Goal: Task Accomplishment & Management: Use online tool/utility

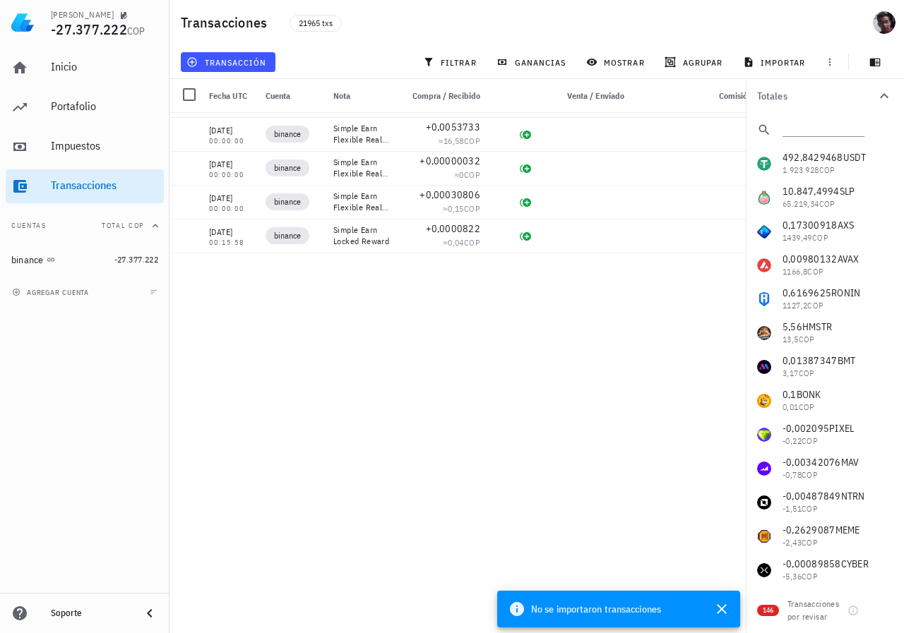
scroll to position [326990, 0]
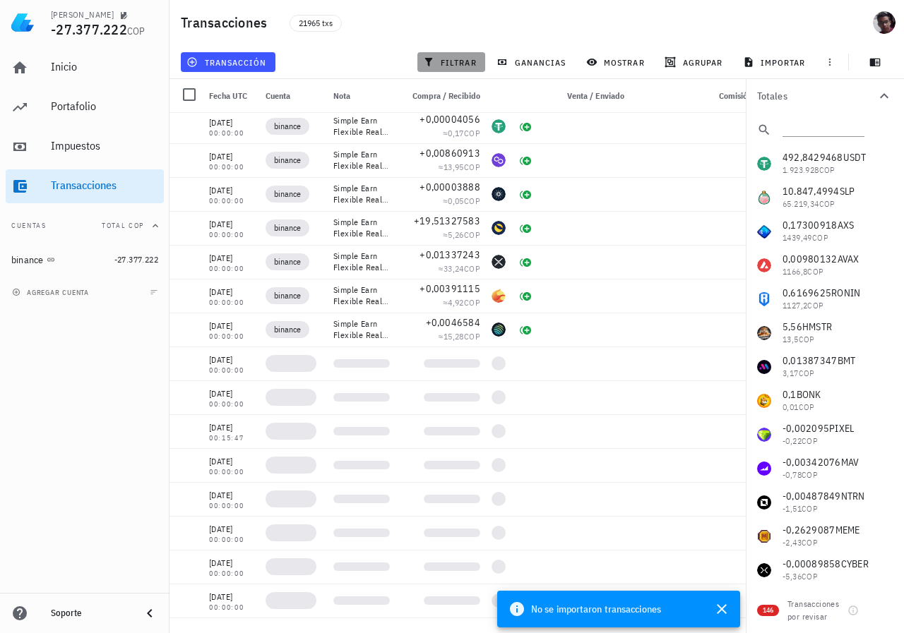
click at [453, 59] on span "filtrar" at bounding box center [451, 61] width 51 height 11
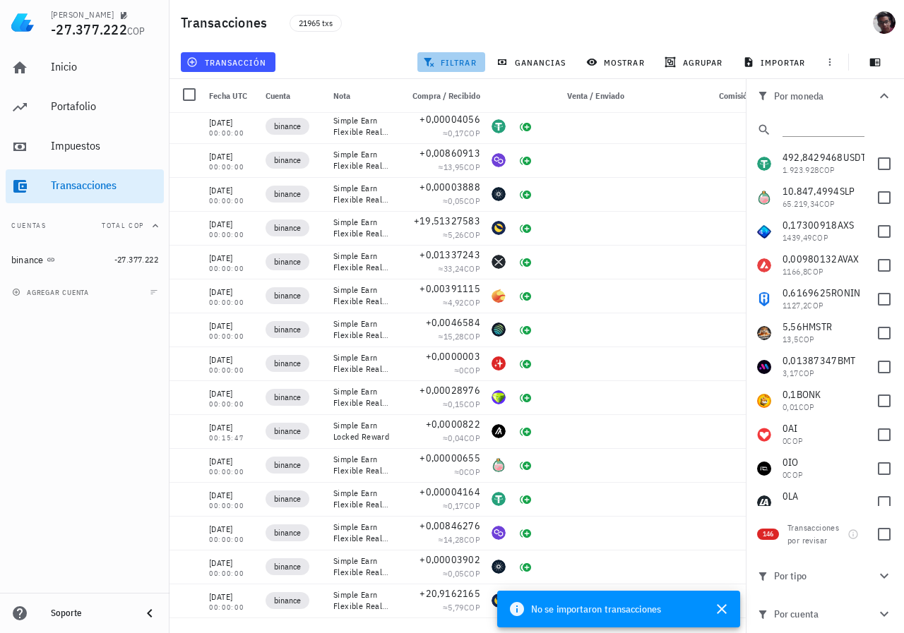
click at [470, 59] on span "filtrar" at bounding box center [451, 61] width 51 height 11
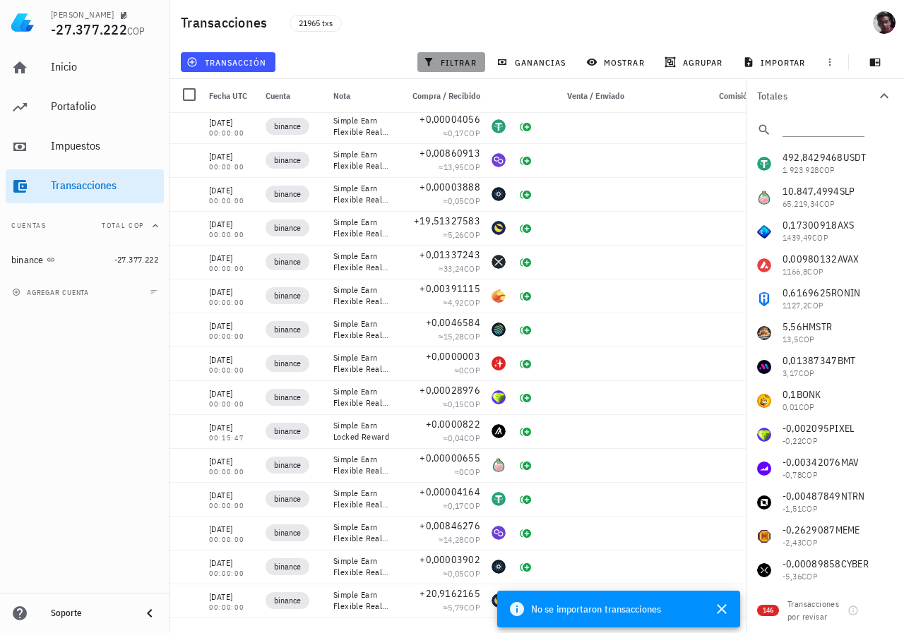
click at [455, 60] on span "filtrar" at bounding box center [451, 61] width 51 height 11
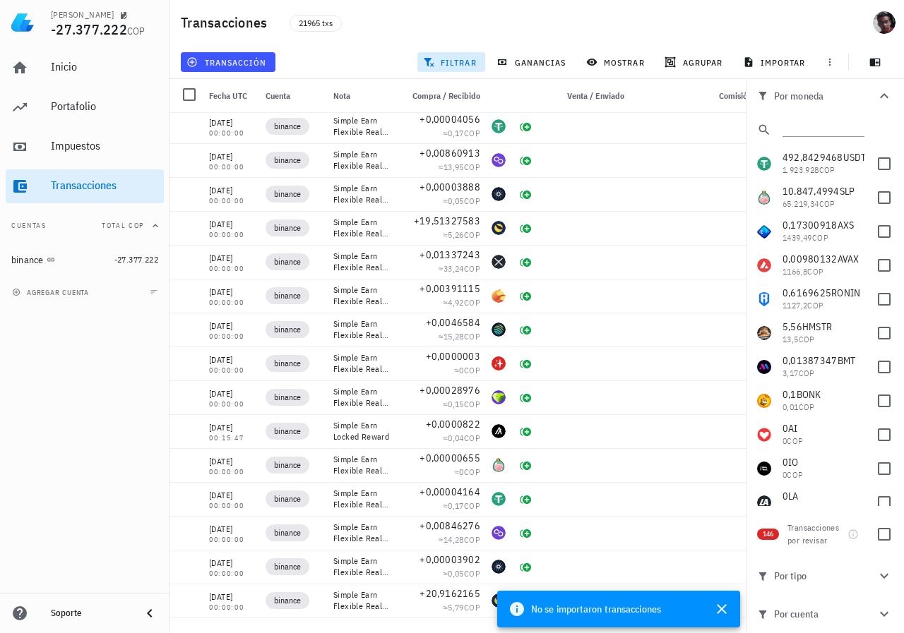
drag, startPoint x: 455, startPoint y: 59, endPoint x: 868, endPoint y: 114, distance: 416.7
click at [868, 114] on div "Transacciones 21965 txs transacción filtrar ganancias mostrar [GEOGRAPHIC_DATA]…" at bounding box center [452, 311] width 904 height 622
click at [861, 102] on button "Por moneda" at bounding box center [825, 96] width 158 height 34
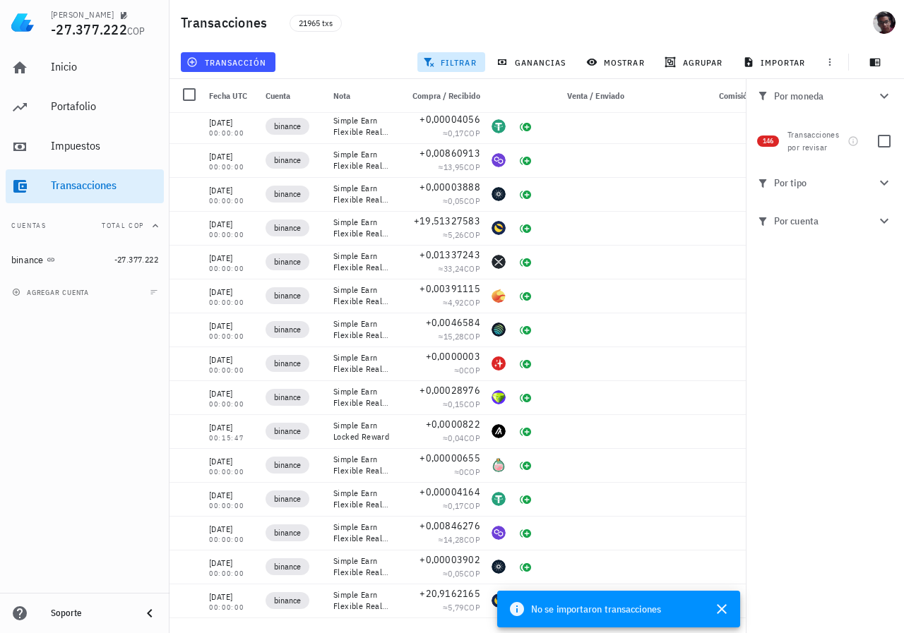
click at [810, 191] on button "Por tipo" at bounding box center [825, 183] width 158 height 38
click at [813, 181] on span "Por tipo" at bounding box center [816, 183] width 119 height 16
click at [806, 233] on button "Por cuenta" at bounding box center [825, 221] width 158 height 38
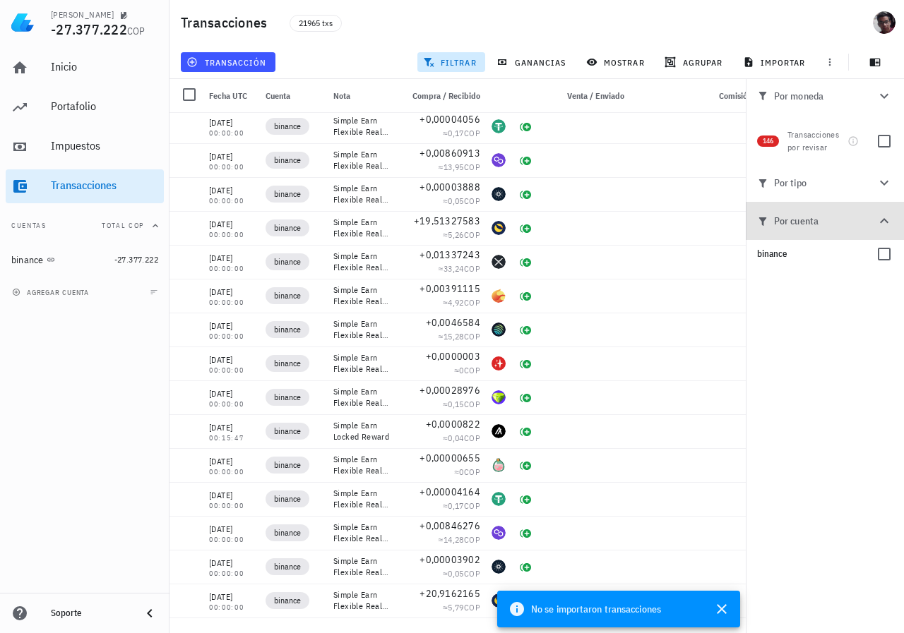
click at [809, 223] on span "Por cuenta" at bounding box center [816, 221] width 119 height 16
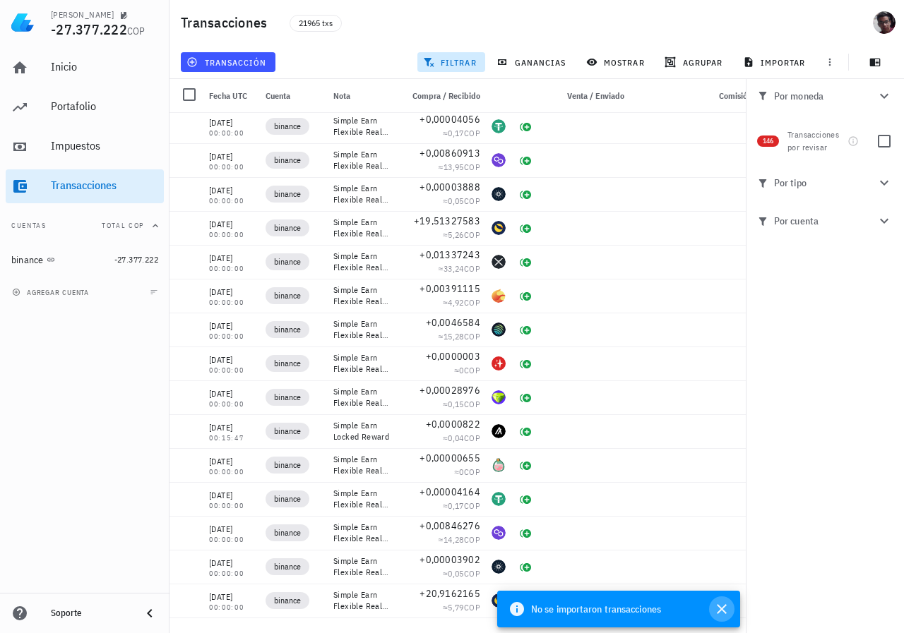
click at [720, 611] on icon "button" at bounding box center [722, 609] width 10 height 10
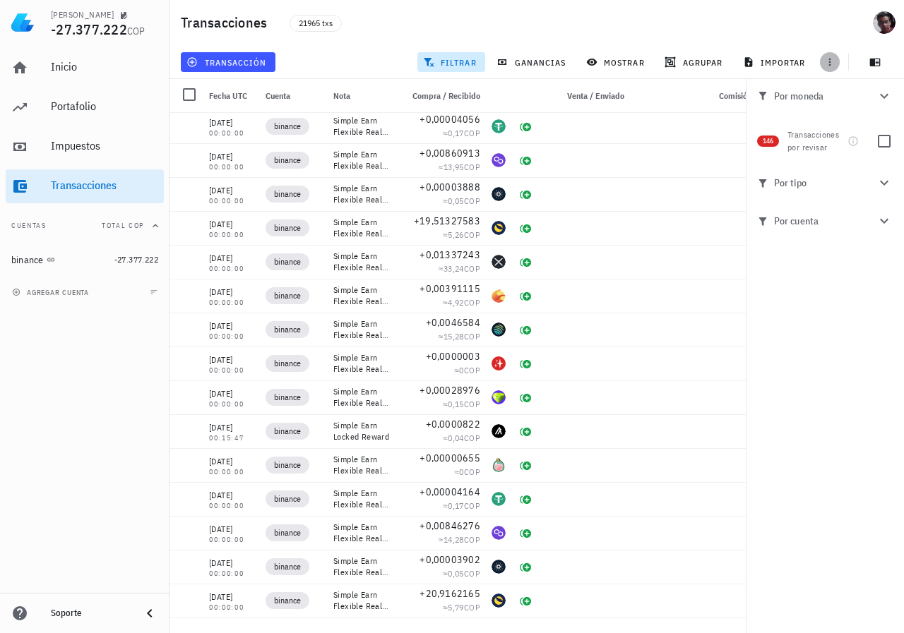
click at [838, 61] on span "button" at bounding box center [830, 61] width 20 height 11
click at [837, 61] on span "button" at bounding box center [830, 61] width 20 height 11
drag, startPoint x: 883, startPoint y: 95, endPoint x: 879, endPoint y: 66, distance: 29.3
click at [880, 71] on div "Transacciones 21965 txs transacción filtrar ganancias mostrar [GEOGRAPHIC_DATA]…" at bounding box center [452, 311] width 904 height 622
click at [879, 64] on icon "button" at bounding box center [875, 63] width 11 height 8
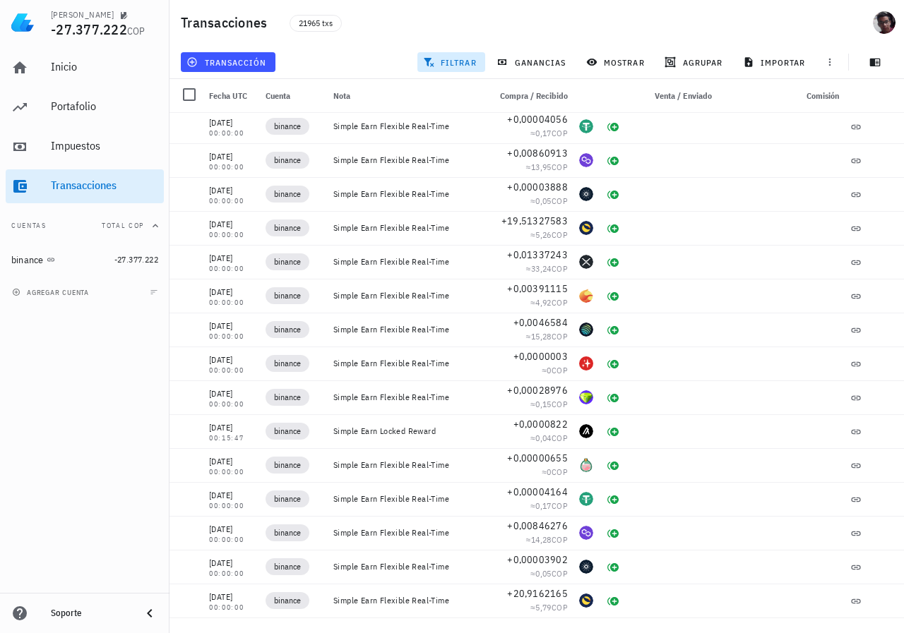
click at [464, 61] on span "filtrar" at bounding box center [451, 61] width 51 height 11
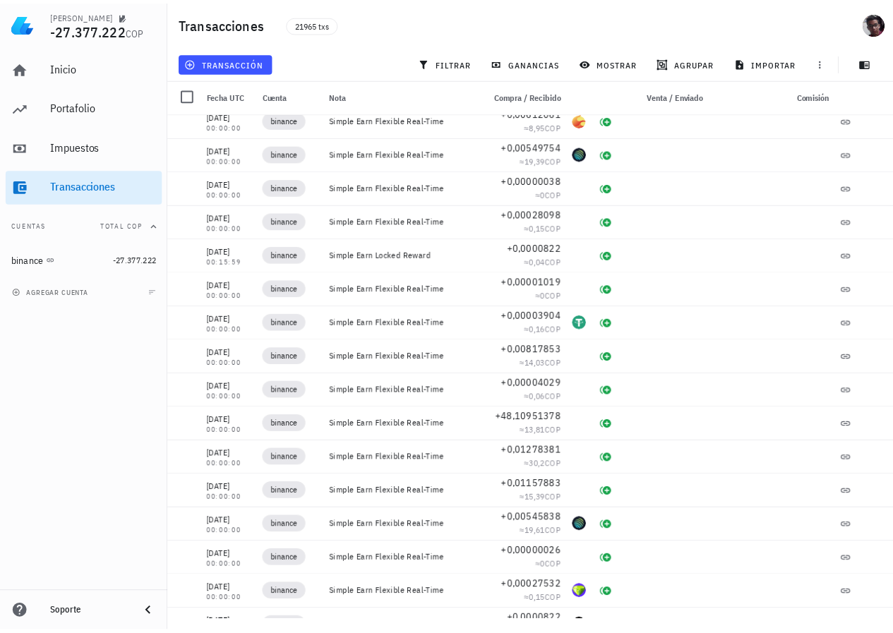
scroll to position [323977, 0]
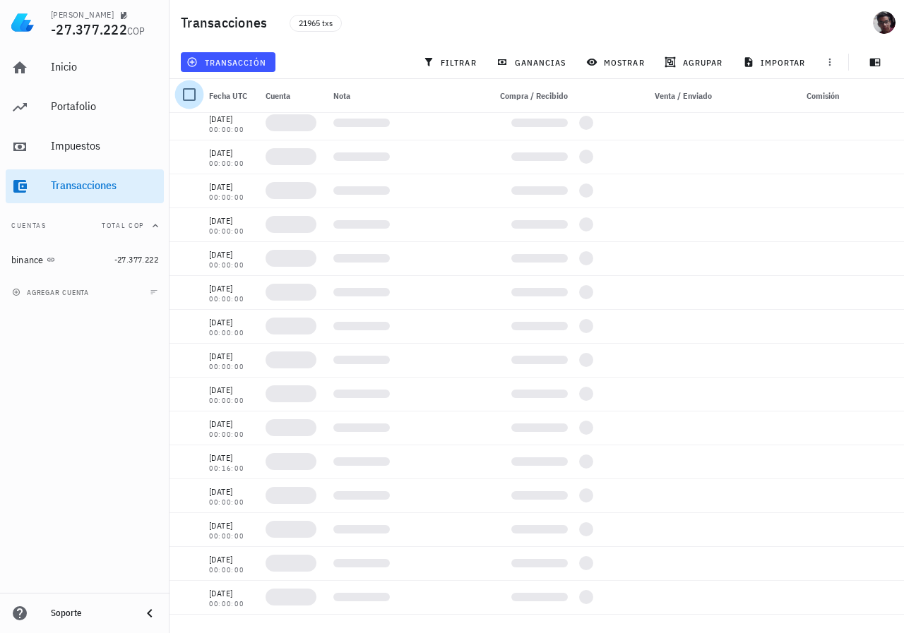
click at [190, 95] on div at bounding box center [189, 95] width 24 height 24
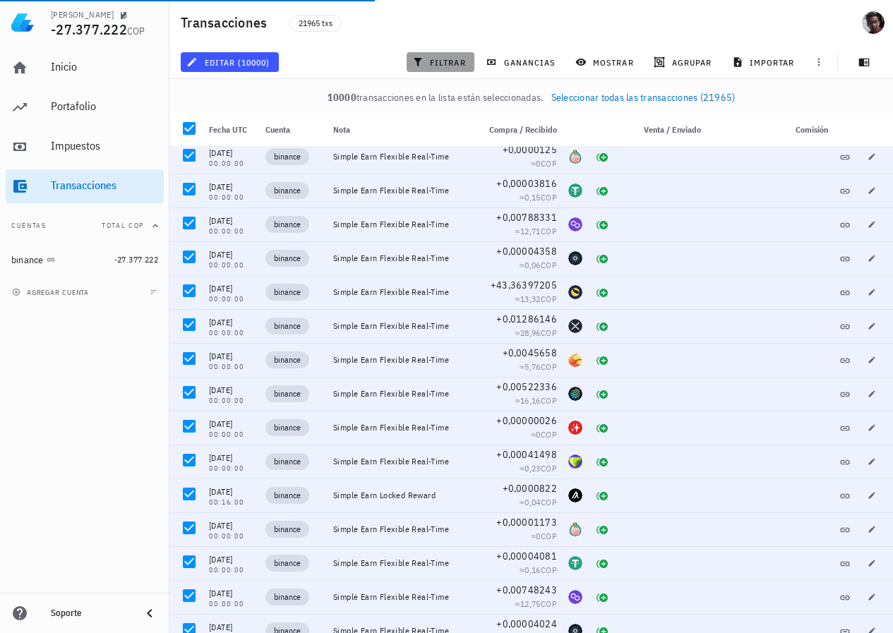
click at [452, 60] on span "filtrar" at bounding box center [440, 61] width 51 height 11
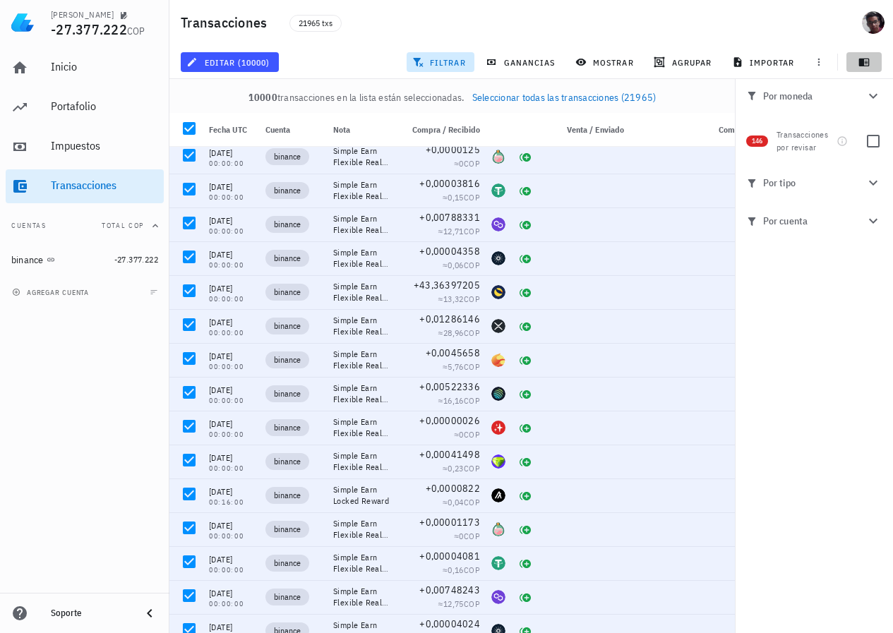
click at [864, 56] on button "button" at bounding box center [864, 62] width 35 height 20
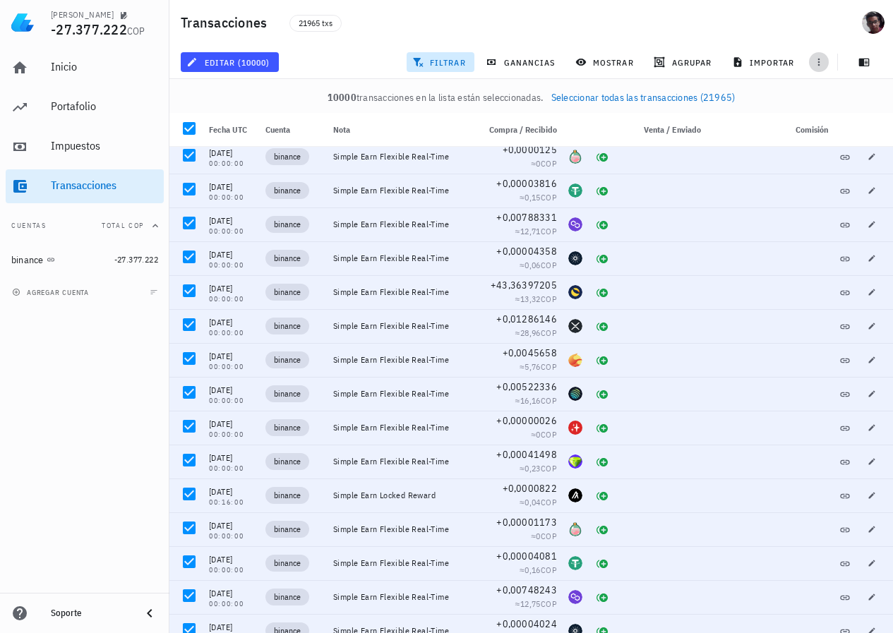
click at [823, 63] on icon "button" at bounding box center [818, 61] width 11 height 11
click at [821, 97] on span "exportar" at bounding box center [834, 97] width 59 height 11
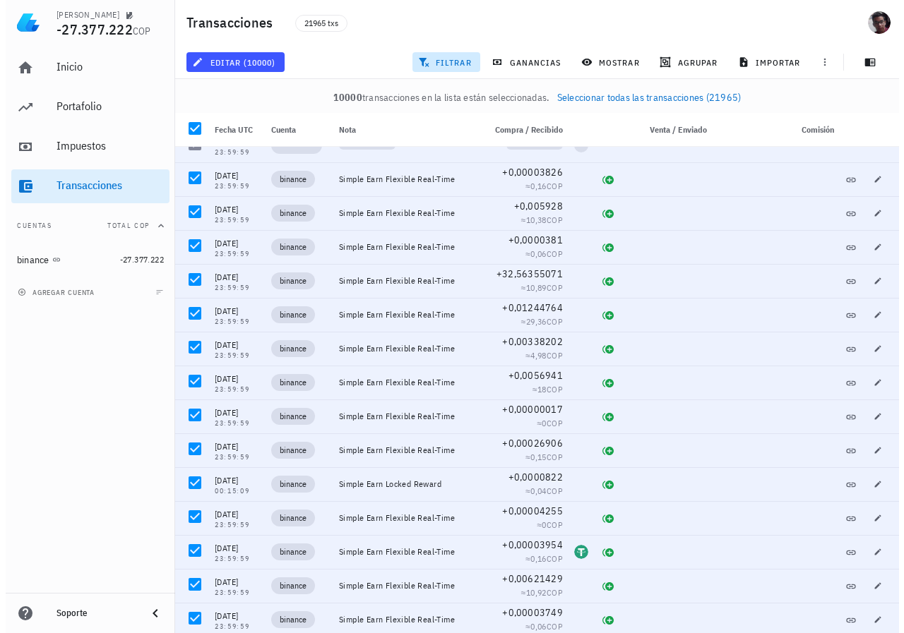
scroll to position [317198, 0]
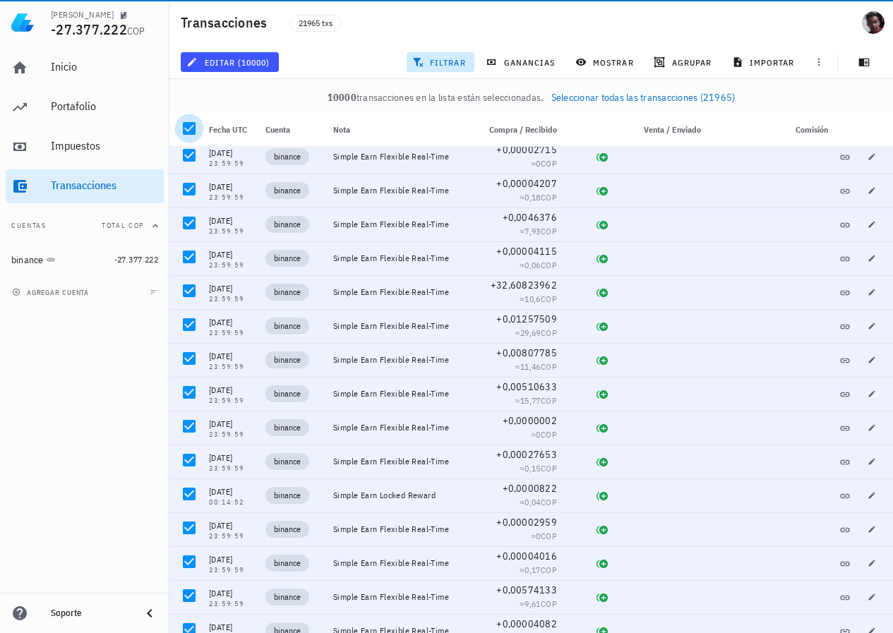
click at [188, 129] on div at bounding box center [189, 129] width 24 height 24
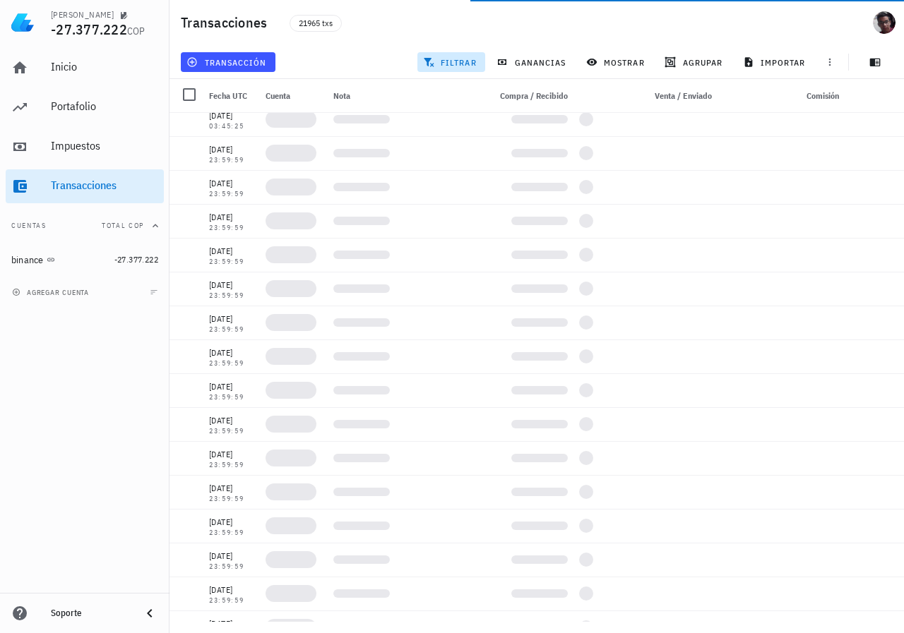
scroll to position [0, 0]
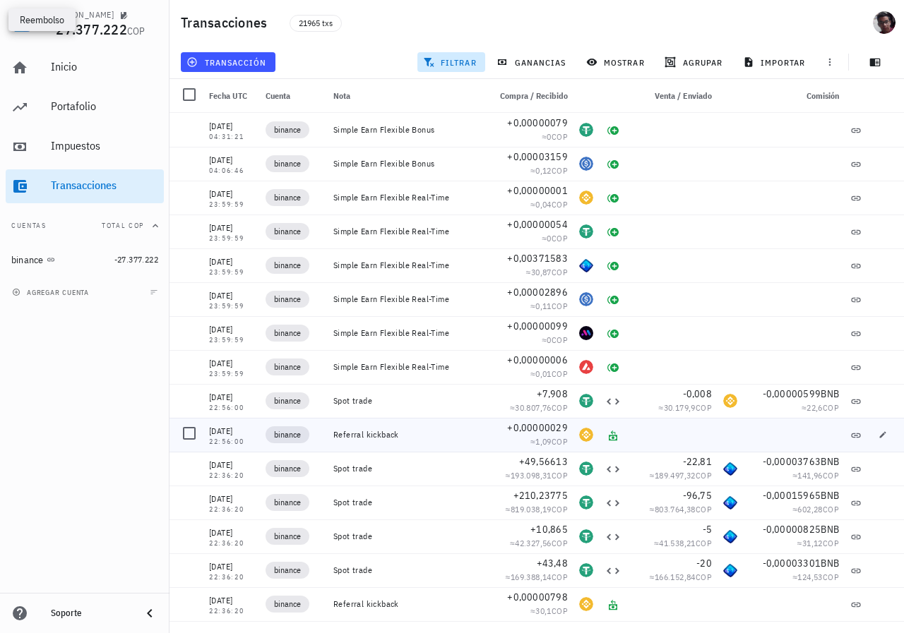
click at [616, 437] on div at bounding box center [613, 435] width 28 height 34
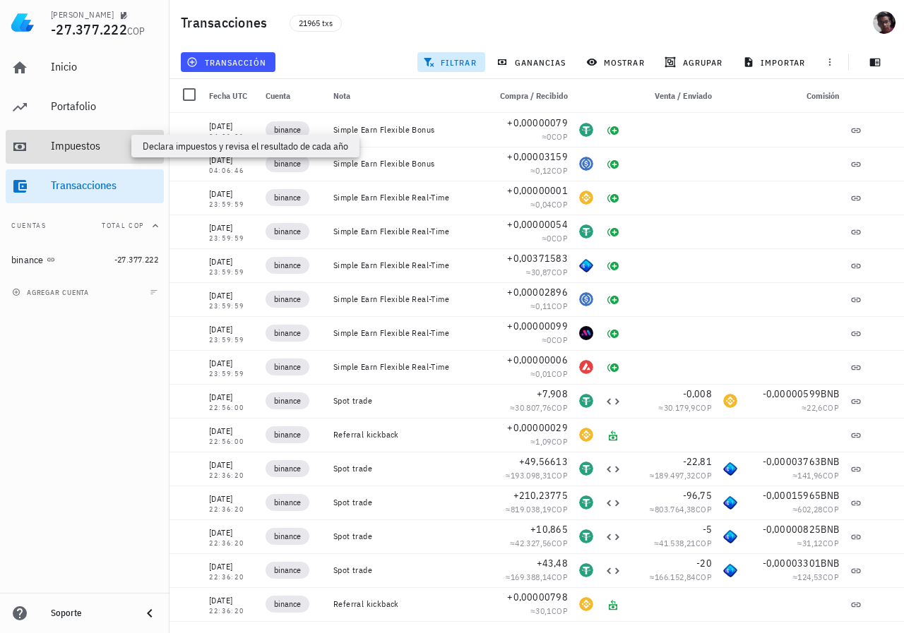
click at [74, 147] on div "Impuestos" at bounding box center [104, 145] width 107 height 13
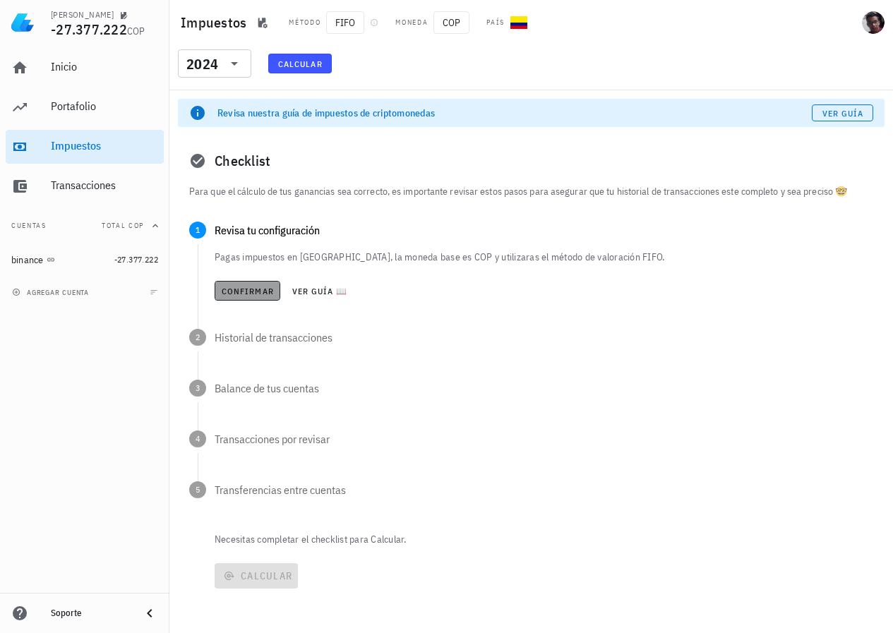
click at [254, 292] on span "Confirmar" at bounding box center [247, 291] width 53 height 11
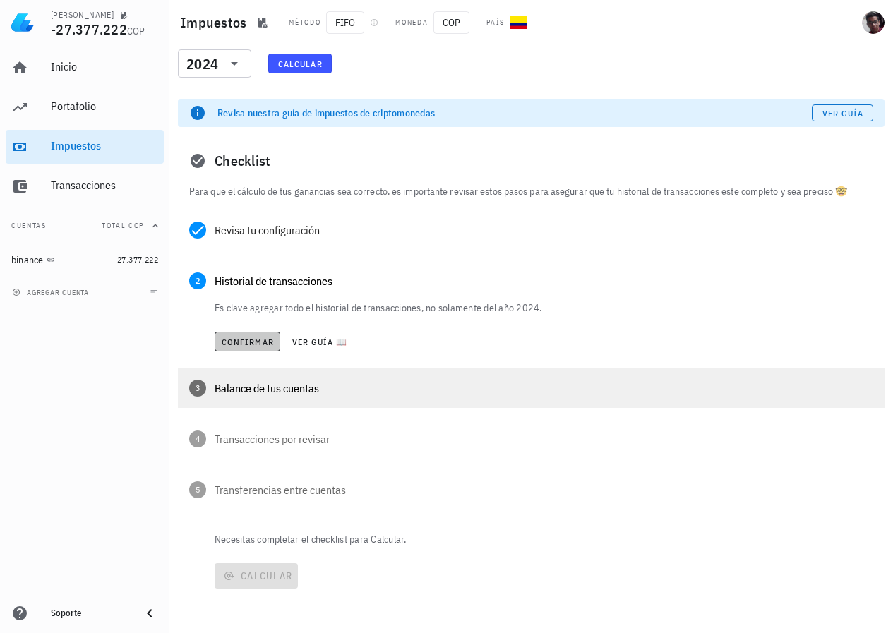
drag, startPoint x: 256, startPoint y: 344, endPoint x: 309, endPoint y: 373, distance: 60.4
click at [309, 373] on div "Revisa tu configuración Pagas impuestos en [GEOGRAPHIC_DATA], la moneda base es…" at bounding box center [531, 371] width 707 height 322
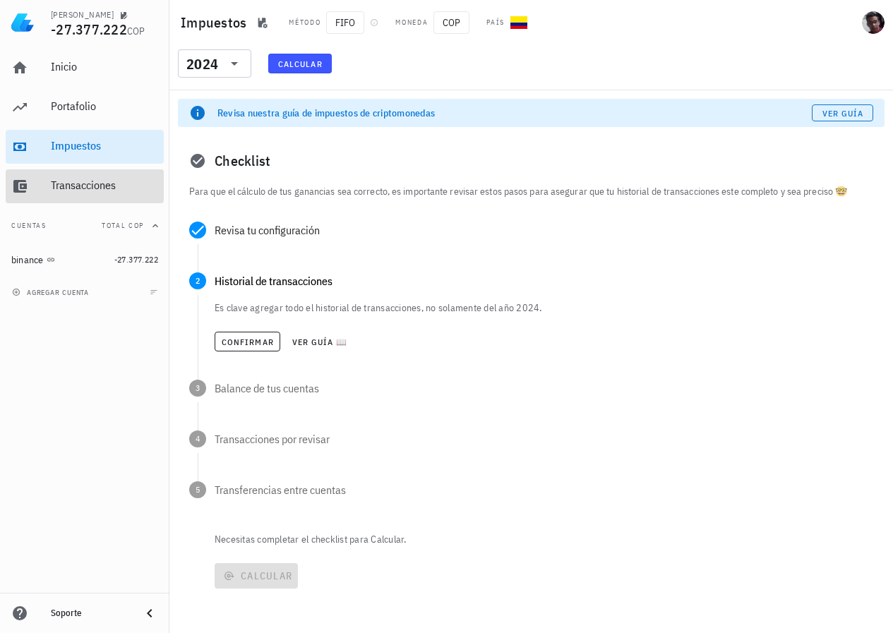
click at [116, 193] on div "Transacciones" at bounding box center [104, 186] width 107 height 32
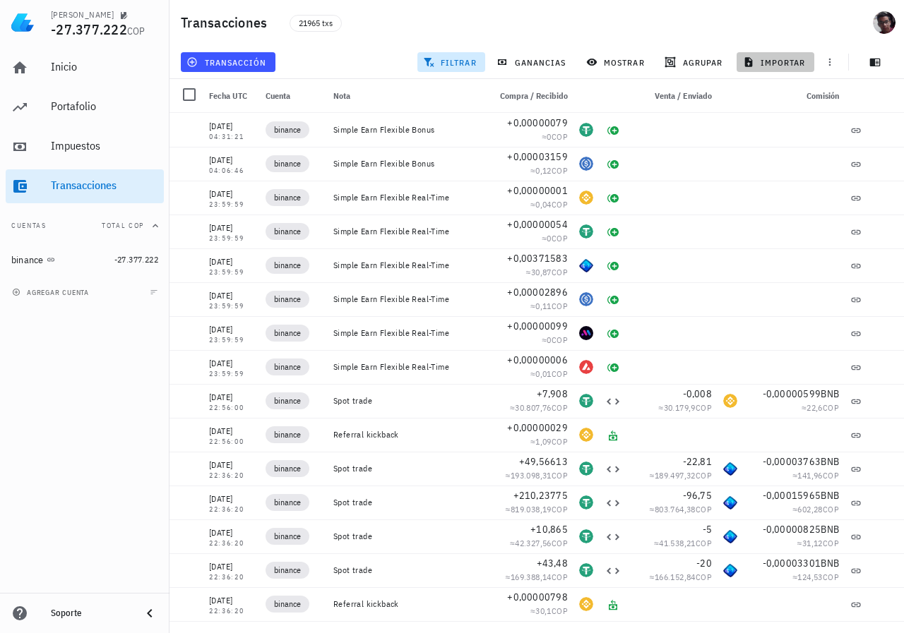
click at [800, 56] on span "importar" at bounding box center [776, 61] width 60 height 11
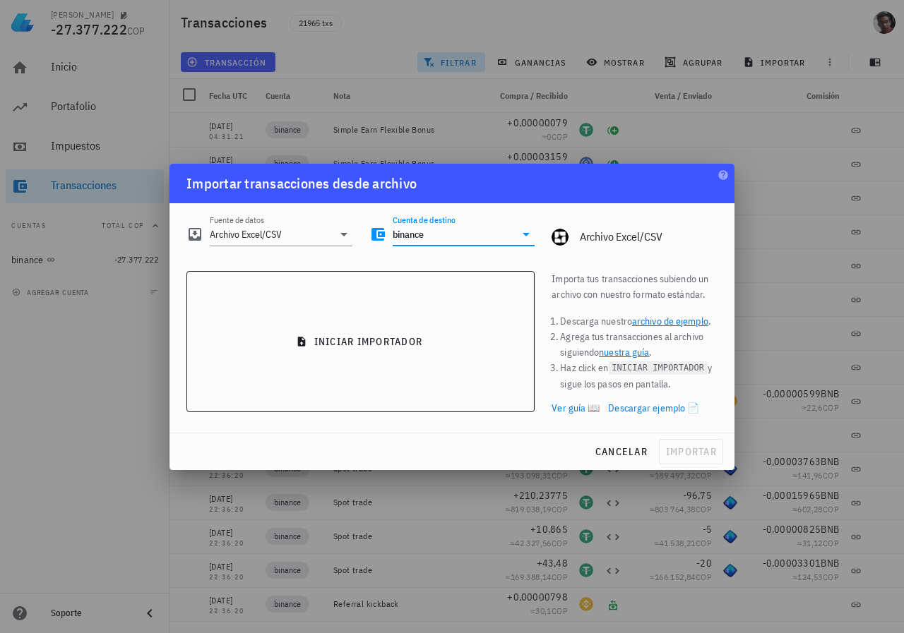
click at [420, 239] on input "binance" at bounding box center [454, 234] width 123 height 23
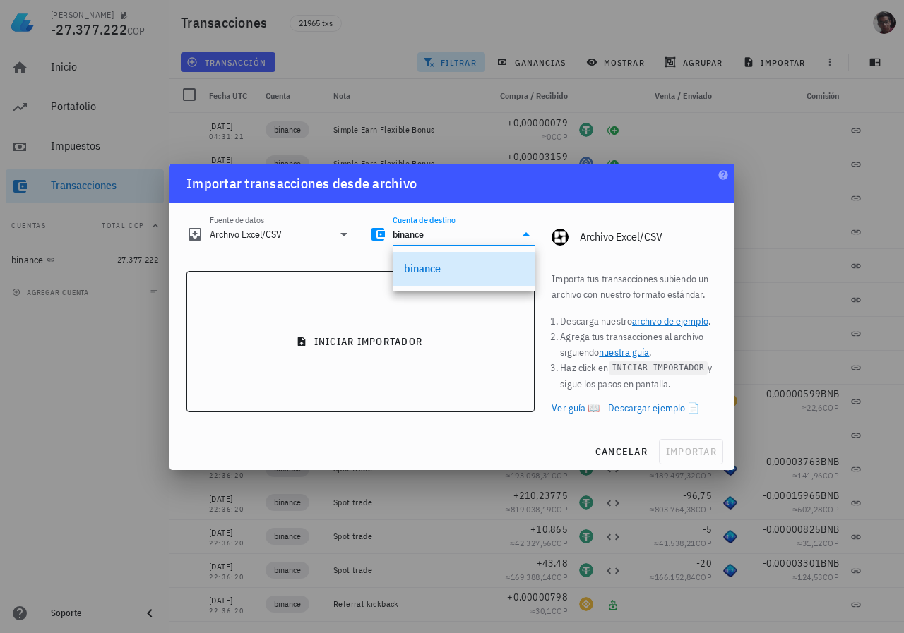
click at [419, 273] on div "binance" at bounding box center [464, 268] width 120 height 13
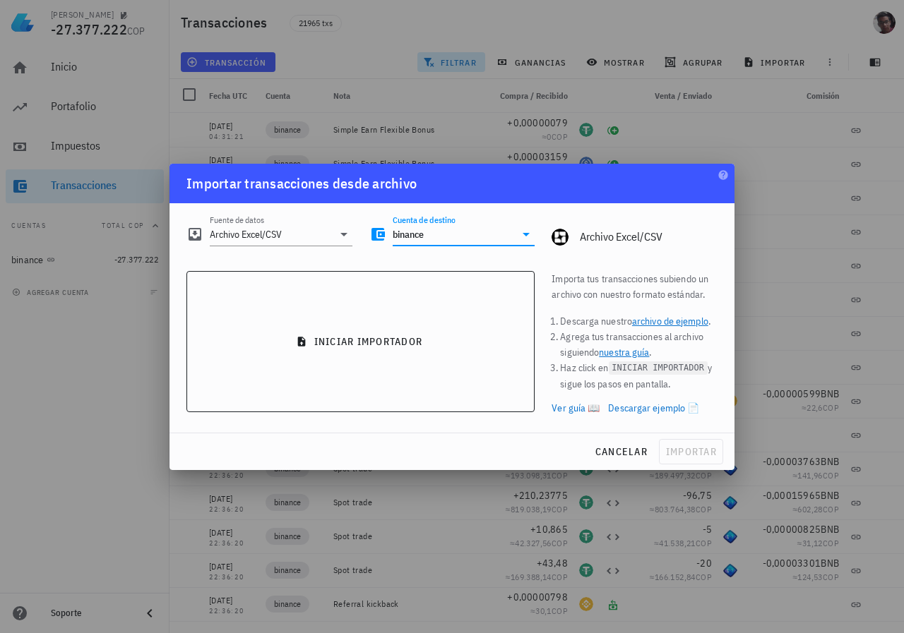
click at [653, 325] on link "archivo de ejemplo" at bounding box center [670, 321] width 76 height 13
click at [823, 138] on div at bounding box center [452, 316] width 904 height 633
click at [812, 294] on div at bounding box center [452, 316] width 904 height 633
click at [634, 434] on div "cancelar importar" at bounding box center [451, 452] width 565 height 37
click at [625, 448] on span "cancelar" at bounding box center [621, 452] width 53 height 13
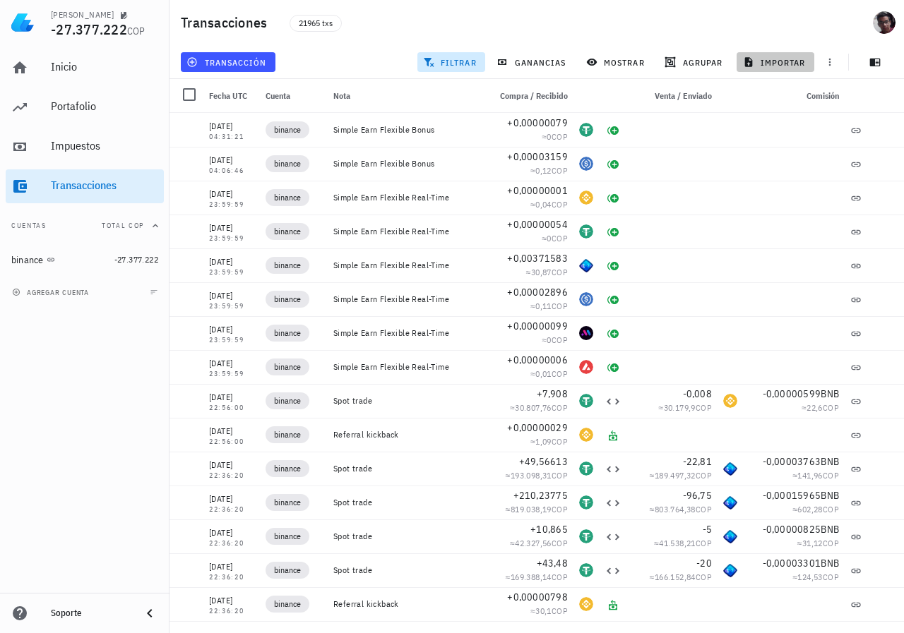
click at [776, 56] on button "importar" at bounding box center [776, 62] width 78 height 20
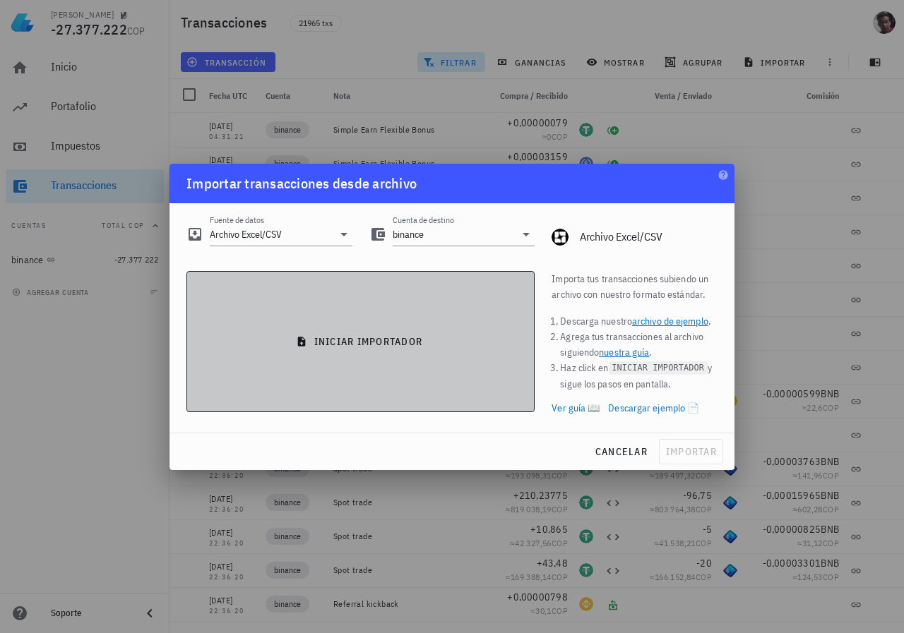
click at [411, 326] on button "iniciar importador" at bounding box center [360, 341] width 348 height 141
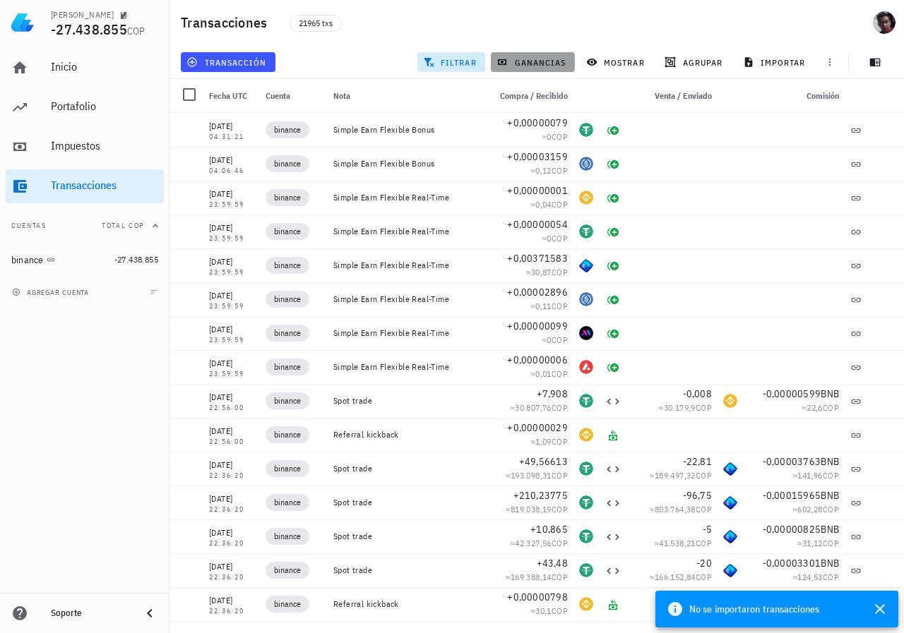
click at [556, 61] on span "ganancias" at bounding box center [532, 61] width 66 height 11
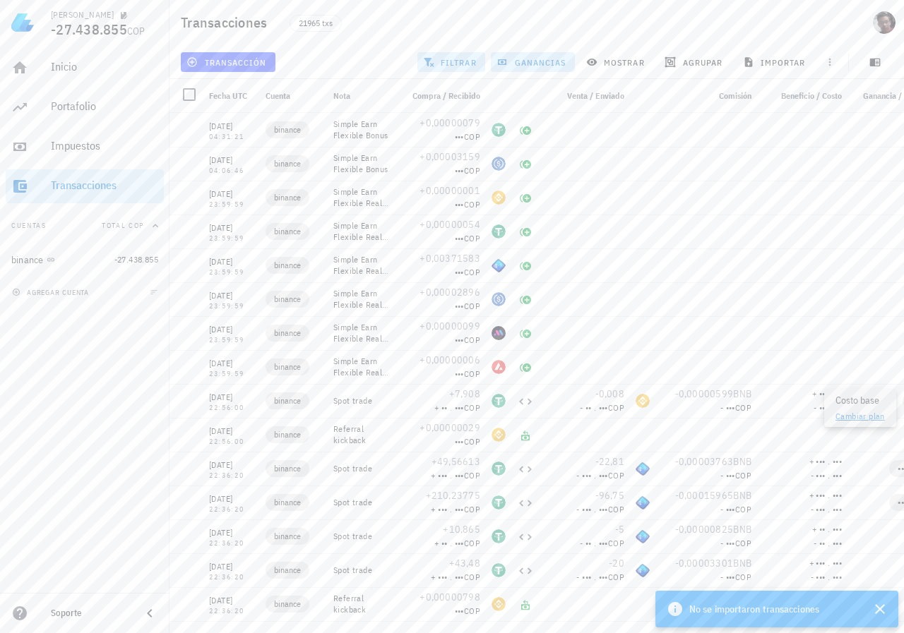
click at [869, 419] on link "Cambiar plan" at bounding box center [859, 416] width 49 height 11
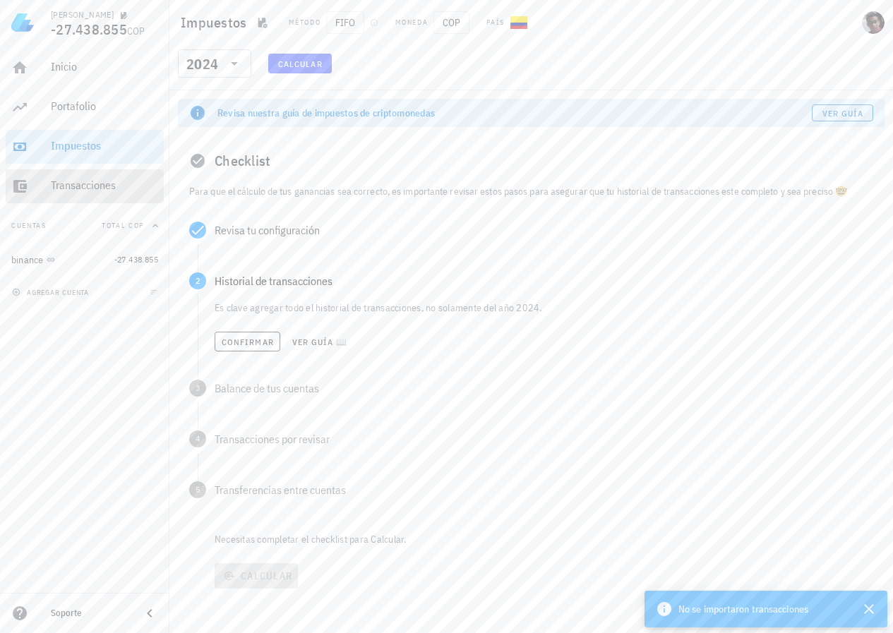
click at [88, 176] on div "Transacciones" at bounding box center [104, 186] width 107 height 32
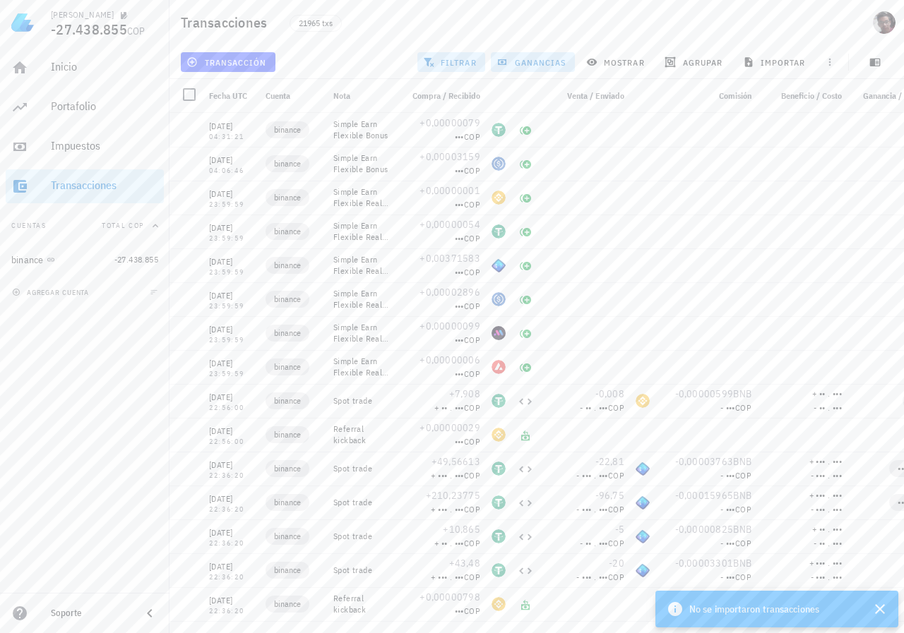
click at [808, 18] on div "Transacciones 21965 txs" at bounding box center [536, 22] width 734 height 45
click at [73, 227] on button "Cuentas Total COP" at bounding box center [85, 226] width 158 height 34
click at [73, 227] on button "Cuentas" at bounding box center [85, 226] width 158 height 34
click at [76, 156] on div "Impuestos" at bounding box center [104, 147] width 107 height 32
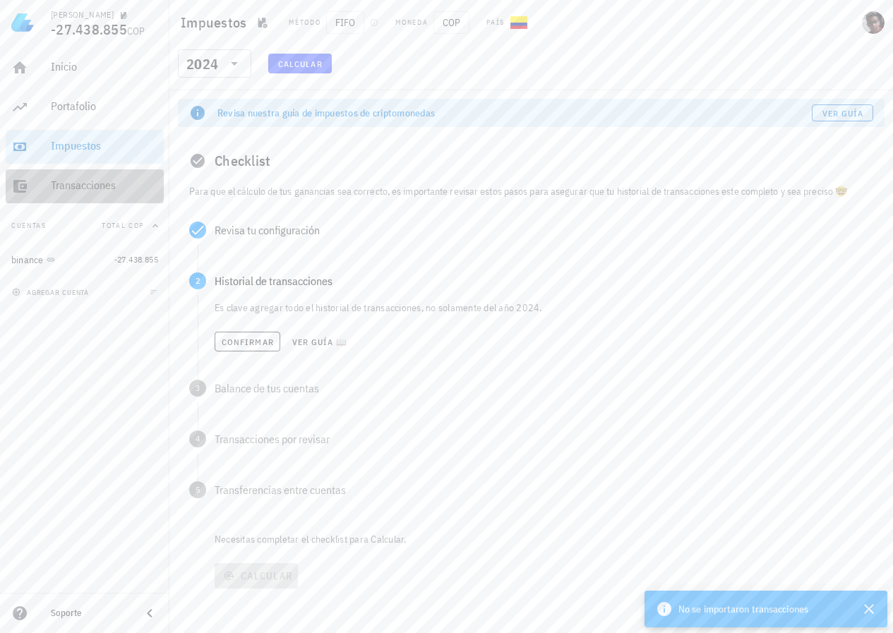
click at [85, 192] on div "Transacciones" at bounding box center [104, 186] width 107 height 32
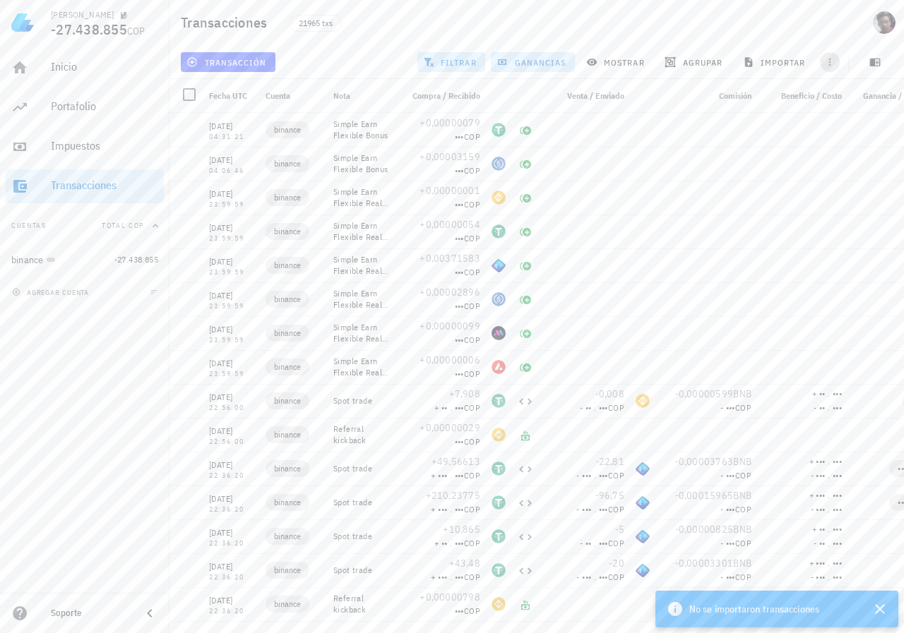
click at [831, 63] on icon "button" at bounding box center [829, 61] width 11 height 11
click at [828, 93] on span "exportar" at bounding box center [845, 97] width 59 height 11
click at [789, 64] on span "importar" at bounding box center [776, 61] width 60 height 11
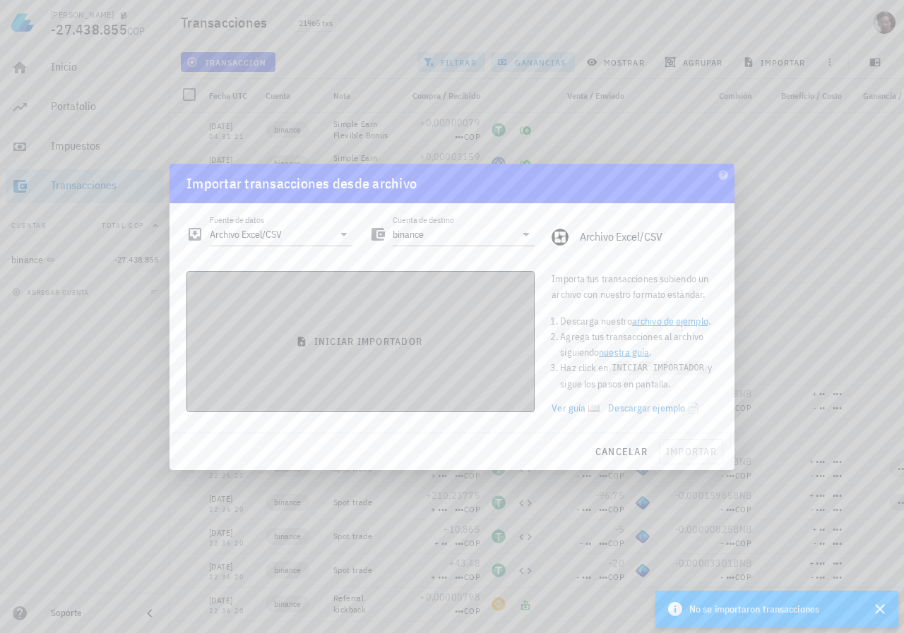
click at [344, 355] on button "iniciar importador" at bounding box center [360, 341] width 348 height 141
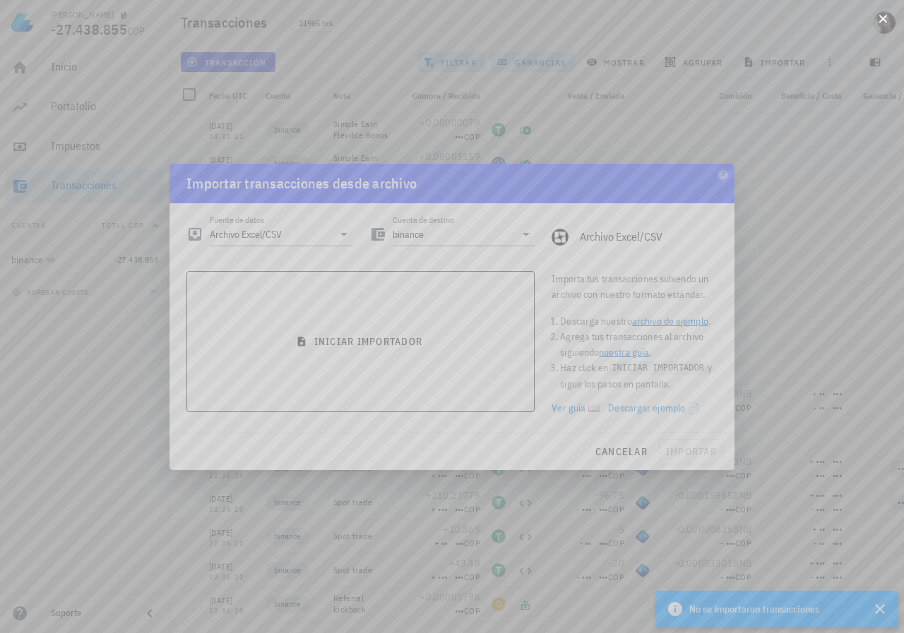
drag, startPoint x: 886, startPoint y: 28, endPoint x: 881, endPoint y: 33, distance: 8.0
click at [881, 33] on div at bounding box center [452, 316] width 904 height 633
click at [883, 19] on button at bounding box center [883, 18] width 14 height 14
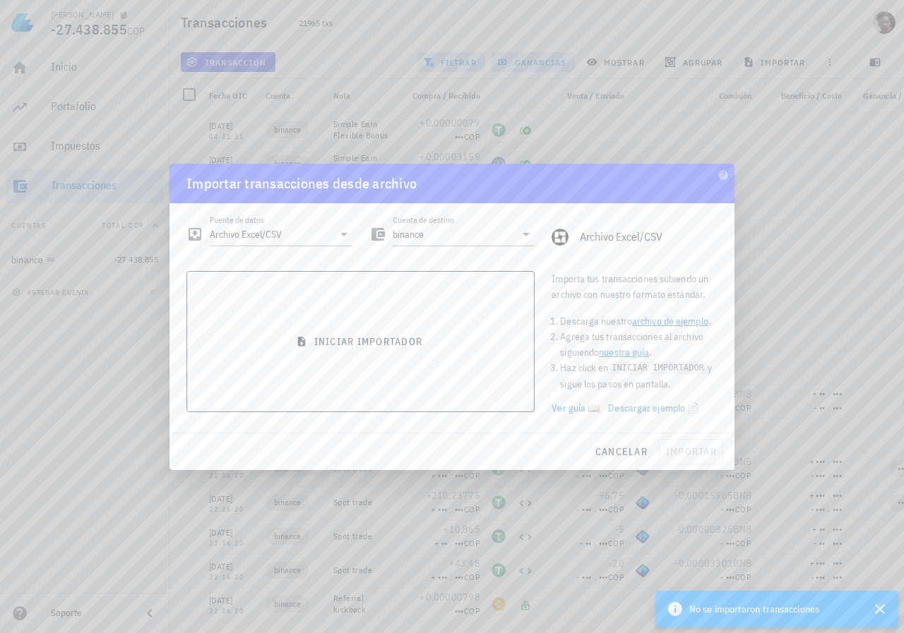
click at [813, 364] on div at bounding box center [452, 316] width 904 height 633
click at [628, 453] on span "cancelar" at bounding box center [621, 452] width 53 height 13
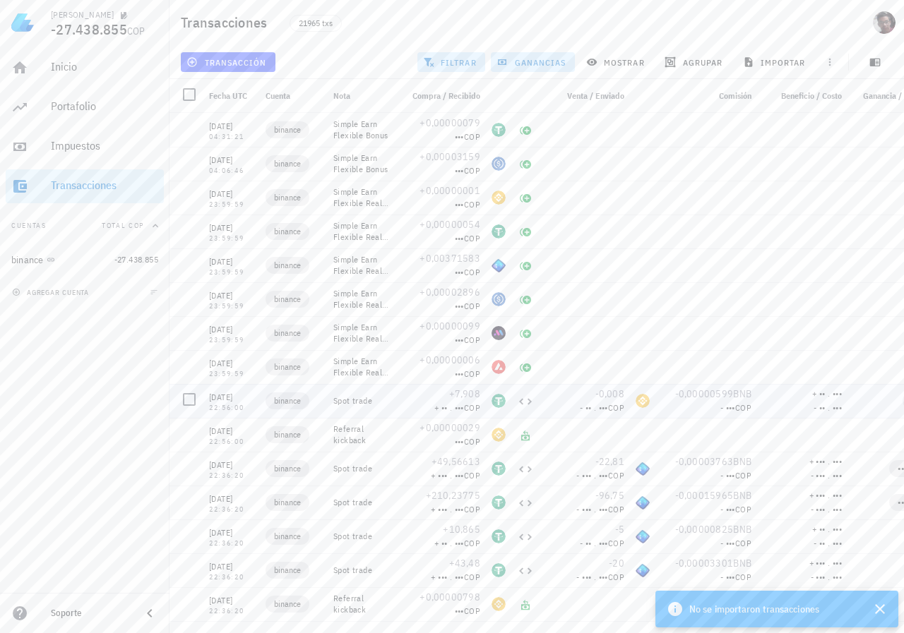
click at [352, 404] on div "Spot trade" at bounding box center [361, 400] width 56 height 11
